Goal: Information Seeking & Learning: Learn about a topic

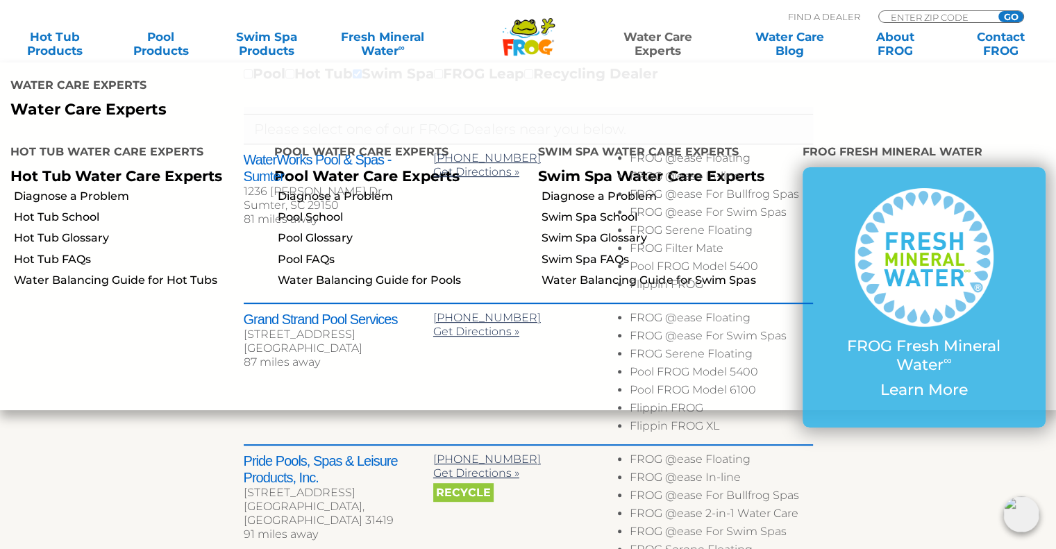
click at [666, 47] on link "Water Care Experts" at bounding box center [658, 44] width 134 height 28
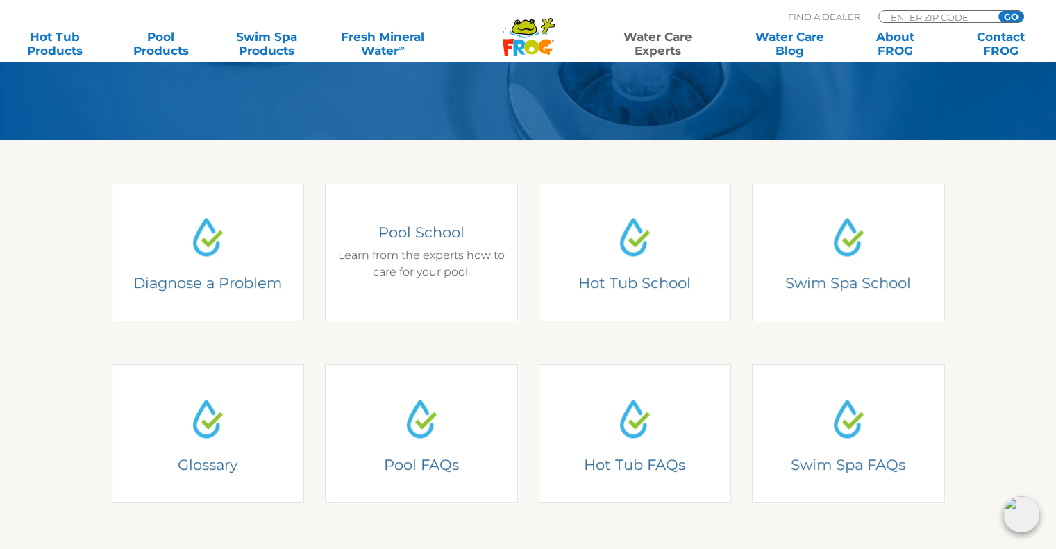
scroll to position [347, 0]
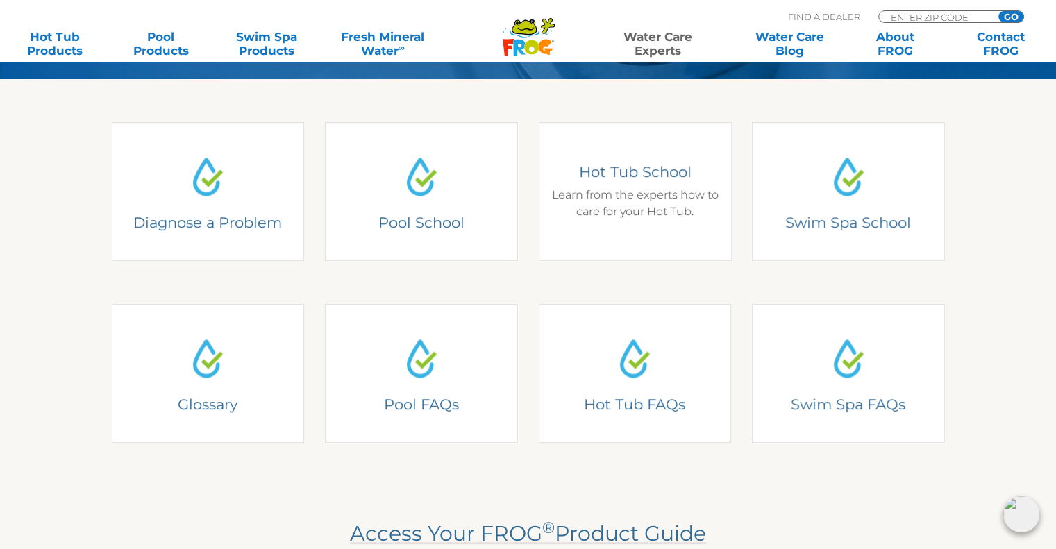
click at [603, 235] on div "Hot Tub School Learn from the experts how to care for your Hot Tub." at bounding box center [635, 191] width 193 height 139
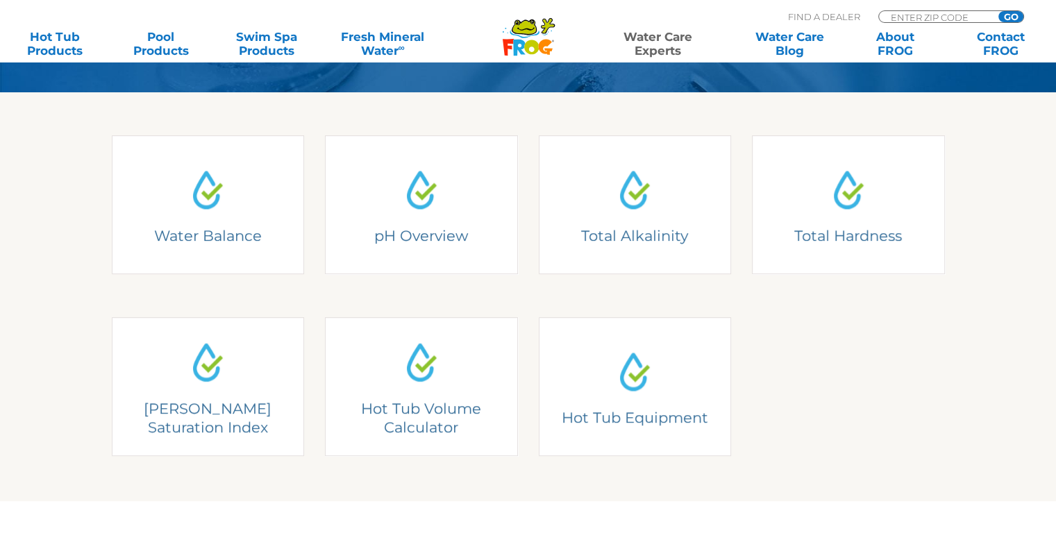
scroll to position [417, 0]
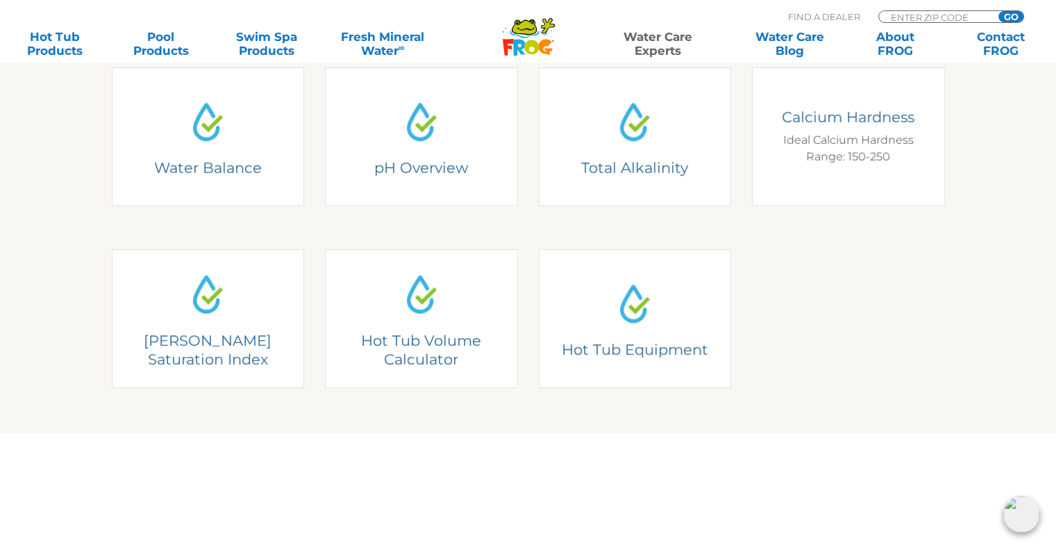
click at [820, 181] on div "Calcium Hardness Ideal Calcium Hardness Range: 150-250" at bounding box center [848, 136] width 193 height 139
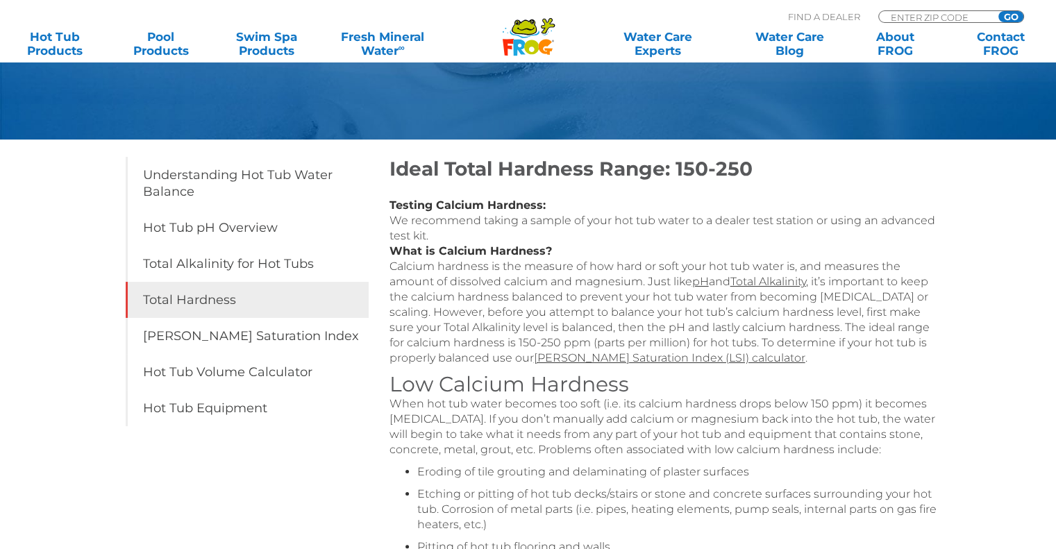
scroll to position [139, 0]
